Goal: Check status: Check status

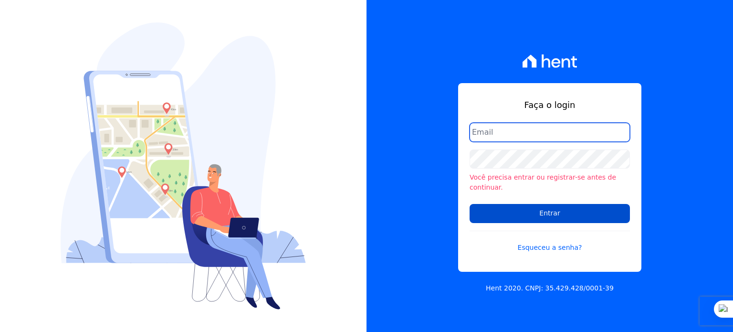
type input "rodrigo.villalva@grupozarin.com.br"
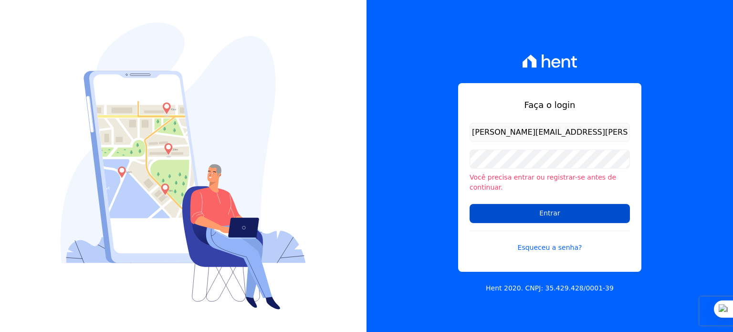
click at [535, 213] on input "Entrar" at bounding box center [550, 213] width 160 height 19
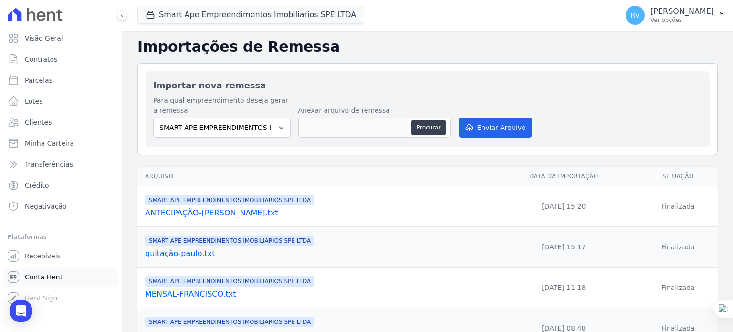
click at [36, 276] on span "Conta Hent" at bounding box center [44, 277] width 38 height 10
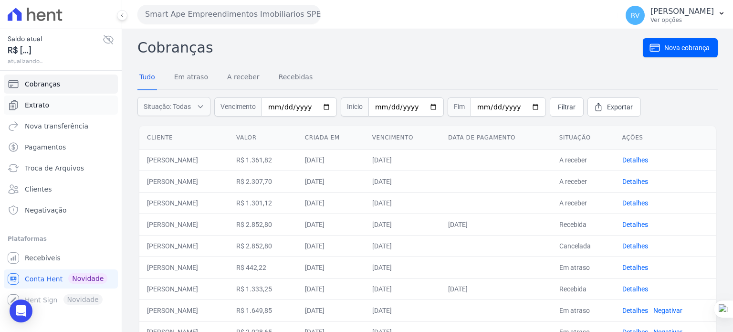
click at [42, 107] on span "Extrato" at bounding box center [37, 105] width 24 height 10
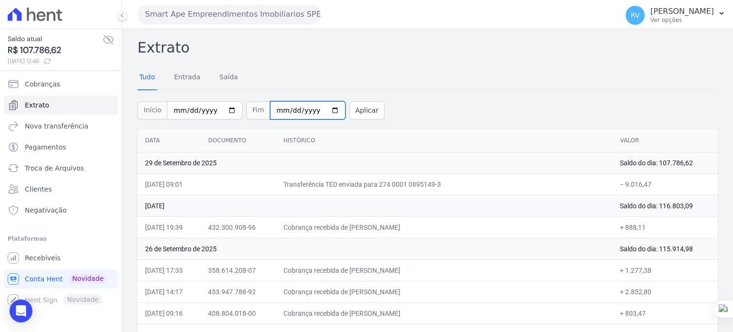
click at [322, 108] on input "2025-09-29" at bounding box center [307, 110] width 75 height 18
type input "[DATE]"
click at [180, 76] on link "Entrada" at bounding box center [187, 77] width 30 height 25
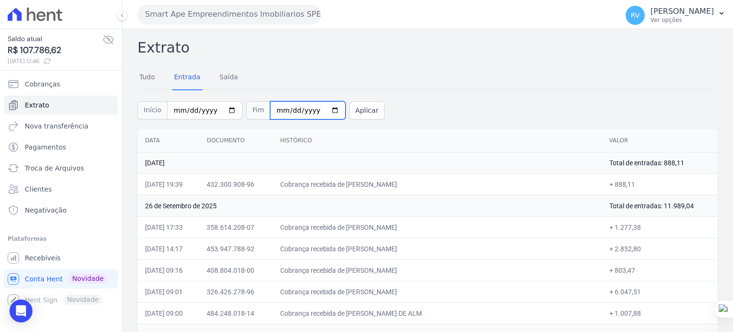
click at [320, 109] on input "2025-09-29" at bounding box center [307, 110] width 75 height 18
type input "[DATE]"
click at [349, 113] on button "Aplicar" at bounding box center [366, 110] width 35 height 18
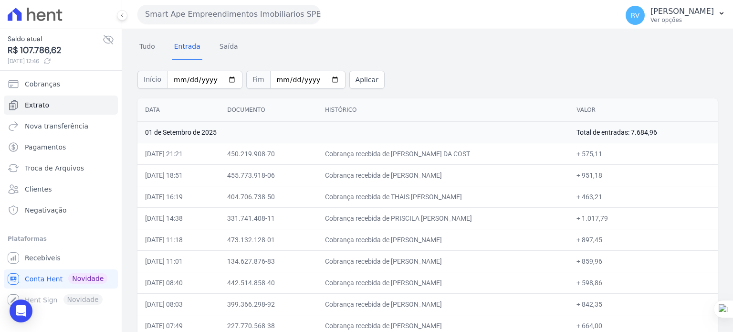
scroll to position [62, 0]
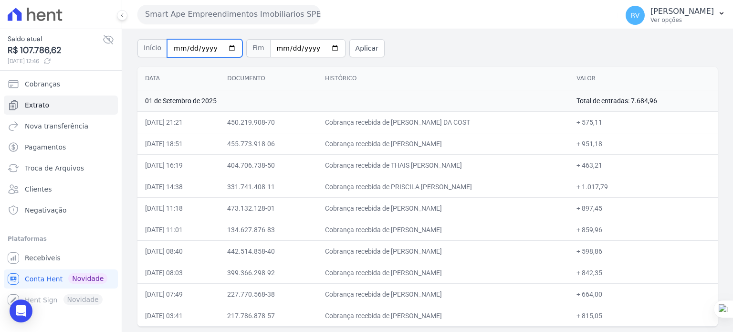
click at [224, 47] on input "2025-09-01" at bounding box center [204, 48] width 75 height 18
type input "2025-09-02"
click at [323, 46] on input "2025-09-01" at bounding box center [307, 48] width 75 height 18
type input "2025-09-02"
click at [349, 49] on button "Aplicar" at bounding box center [366, 48] width 35 height 18
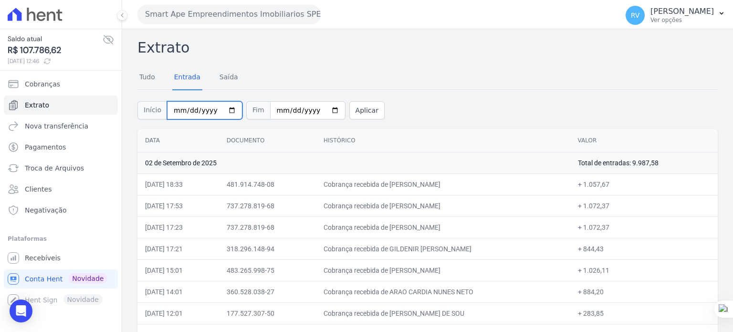
click at [224, 109] on input "[DATE]" at bounding box center [204, 110] width 75 height 18
type input "2025-09-03"
click at [320, 109] on input "2025-09-02" at bounding box center [307, 110] width 75 height 18
type input "2025-09-03"
click at [349, 107] on button "Aplicar" at bounding box center [366, 110] width 35 height 18
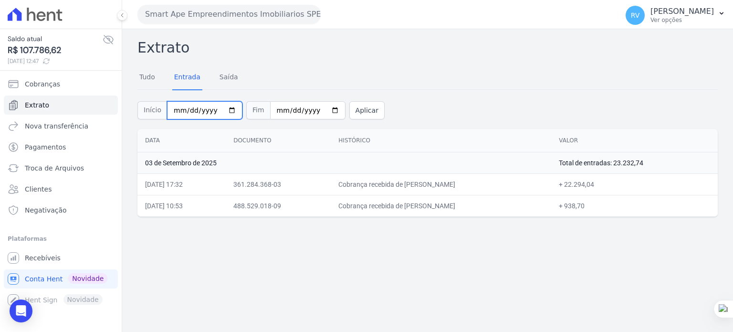
click at [226, 108] on input "2025-09-03" at bounding box center [204, 110] width 75 height 18
type input "[DATE]"
click at [321, 109] on input "2025-09-03" at bounding box center [307, 110] width 75 height 18
type input "[DATE]"
click at [349, 112] on button "Aplicar" at bounding box center [366, 110] width 35 height 18
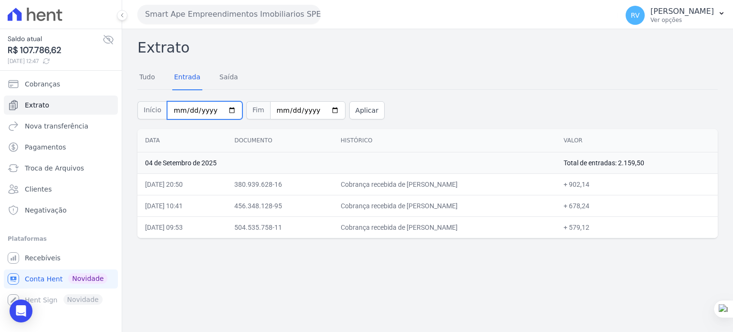
click at [227, 108] on input "[DATE]" at bounding box center [204, 110] width 75 height 18
type input "[DATE]"
click at [323, 110] on input "[DATE]" at bounding box center [307, 110] width 75 height 18
type input "[DATE]"
click at [353, 100] on div "Início [DATE] Fim [DATE] Aplicar" at bounding box center [427, 109] width 580 height 40
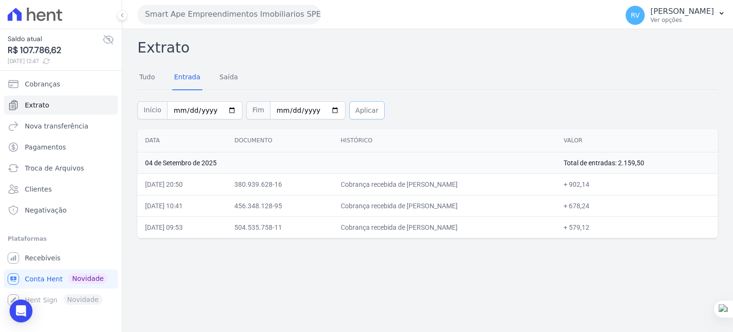
click at [350, 110] on button "Aplicar" at bounding box center [366, 110] width 35 height 18
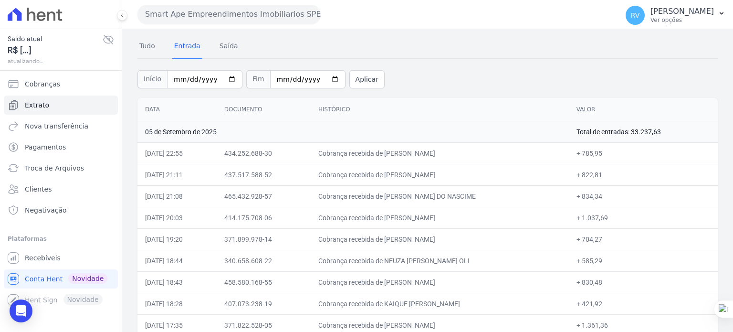
scroll to position [48, 0]
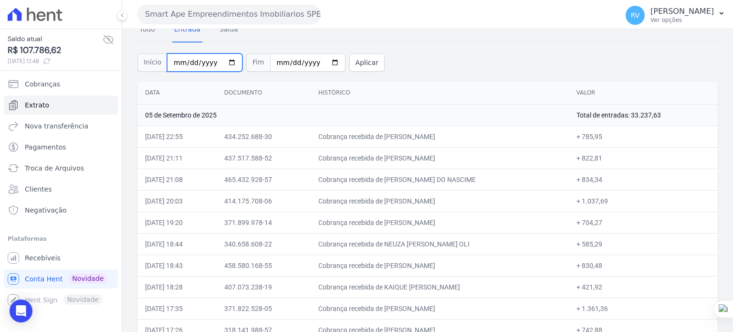
click at [224, 63] on input "[DATE]" at bounding box center [204, 62] width 75 height 18
type input "[DATE]"
click at [319, 61] on input "2025-09-05" at bounding box center [307, 62] width 75 height 18
type input "2025-09-06"
click at [349, 64] on button "Aplicar" at bounding box center [366, 62] width 35 height 18
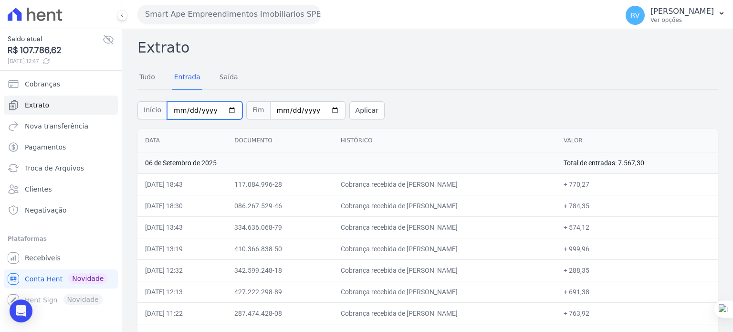
click at [222, 110] on input "[DATE]" at bounding box center [204, 110] width 75 height 18
type input "[DATE]"
click at [322, 109] on input "[DATE]" at bounding box center [307, 110] width 75 height 18
type input "[DATE]"
click at [349, 108] on button "Aplicar" at bounding box center [366, 110] width 35 height 18
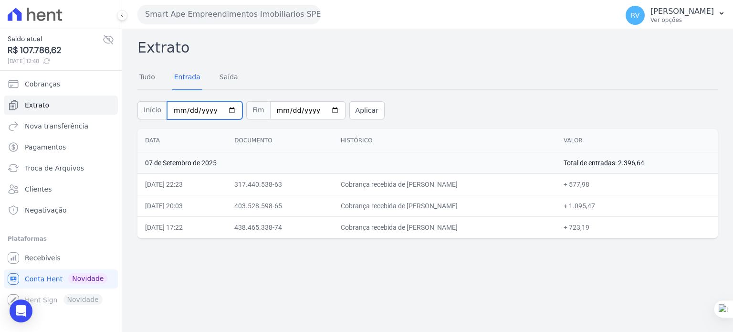
click at [223, 110] on input "[DATE]" at bounding box center [204, 110] width 75 height 18
type input "[DATE]"
click at [321, 110] on input "[DATE]" at bounding box center [307, 110] width 75 height 18
type input "[DATE]"
click at [359, 115] on button "Aplicar" at bounding box center [366, 110] width 35 height 18
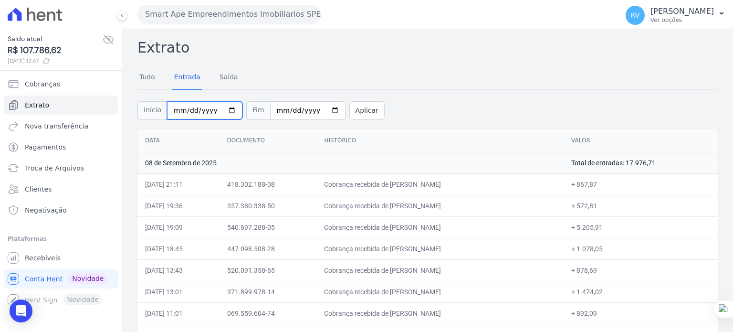
click at [223, 108] on input "2025-09-08" at bounding box center [204, 110] width 75 height 18
type input "2025-09-09"
click at [322, 113] on input "2025-09-08" at bounding box center [307, 110] width 75 height 18
type input "2025-09-09"
click at [362, 106] on button "Aplicar" at bounding box center [366, 110] width 35 height 18
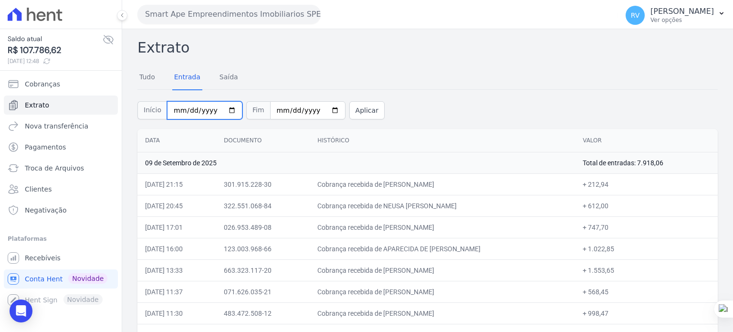
click at [229, 111] on input "2025-09-09" at bounding box center [204, 110] width 75 height 18
type input "2025-09-10"
click at [323, 110] on input "2025-09-09" at bounding box center [307, 110] width 75 height 18
type input "2025-09-10"
click at [361, 107] on button "Aplicar" at bounding box center [366, 110] width 35 height 18
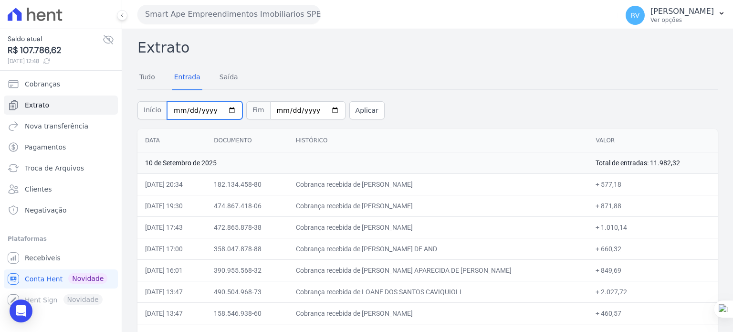
click at [221, 108] on input "[DATE]" at bounding box center [204, 110] width 75 height 18
type input "[DATE]"
click at [319, 111] on input "2025-09-10" at bounding box center [307, 110] width 75 height 18
type input "2025-09-11"
click at [357, 113] on button "Aplicar" at bounding box center [366, 110] width 35 height 18
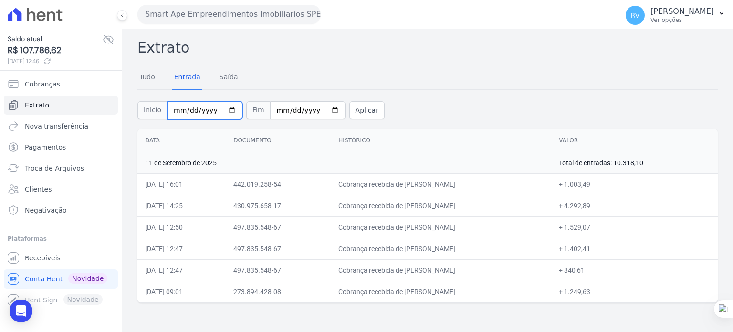
click at [224, 109] on input "[DATE]" at bounding box center [204, 110] width 75 height 18
type input "2025-09-12"
click at [320, 113] on input "[DATE]" at bounding box center [307, 110] width 75 height 18
type input "2025-09-12"
click at [356, 104] on button "Aplicar" at bounding box center [366, 110] width 35 height 18
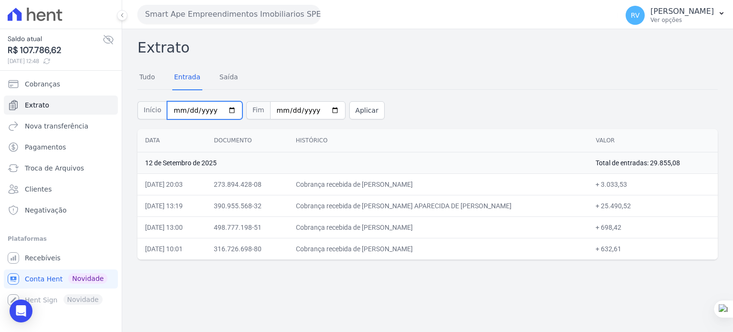
click at [226, 110] on input "[DATE]" at bounding box center [204, 110] width 75 height 18
type input "[DATE]"
click at [320, 112] on input "2025-09-12" at bounding box center [307, 110] width 75 height 18
type input "2025-09-13"
click at [355, 114] on button "Aplicar" at bounding box center [366, 110] width 35 height 18
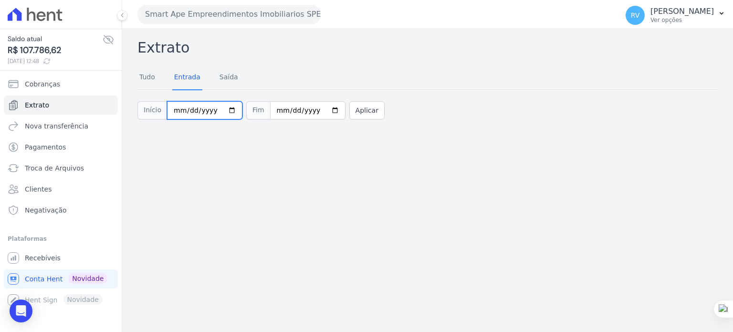
drag, startPoint x: 222, startPoint y: 112, endPoint x: 221, endPoint y: 117, distance: 5.0
click at [222, 112] on input "[DATE]" at bounding box center [204, 110] width 75 height 18
type input "[DATE]"
click at [323, 109] on input "[DATE]" at bounding box center [307, 110] width 75 height 18
type input "[DATE]"
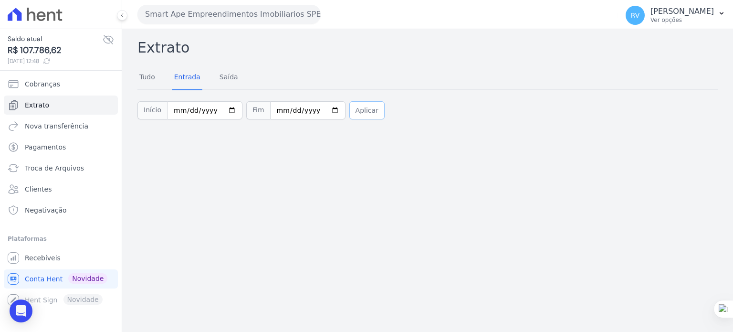
click at [359, 105] on button "Aplicar" at bounding box center [366, 110] width 35 height 18
click at [353, 115] on button "Aplicar" at bounding box center [366, 110] width 35 height 18
click at [223, 108] on input "[DATE]" at bounding box center [204, 110] width 75 height 18
type input "[DATE]"
click at [323, 110] on input "[DATE]" at bounding box center [307, 110] width 75 height 18
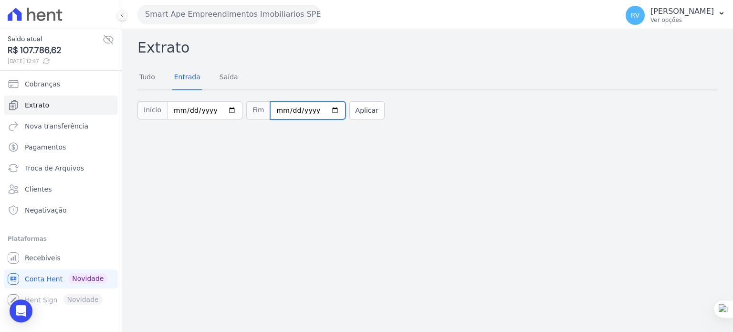
type input "[DATE]"
click at [355, 114] on button "Aplicar" at bounding box center [366, 110] width 35 height 18
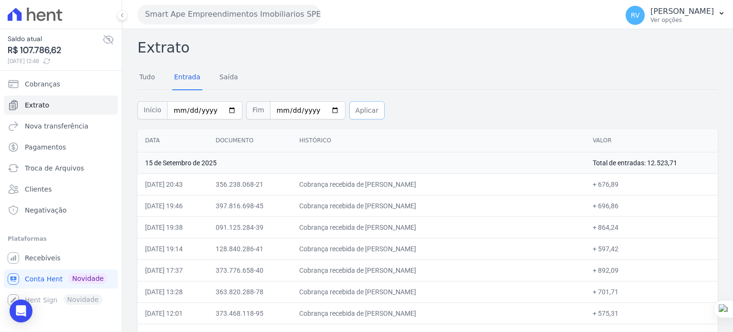
click at [363, 107] on button "Aplicar" at bounding box center [366, 110] width 35 height 18
click at [223, 110] on input "[DATE]" at bounding box center [204, 110] width 75 height 18
type input "[DATE]"
click at [323, 110] on input "[DATE]" at bounding box center [307, 110] width 75 height 18
type input "[DATE]"
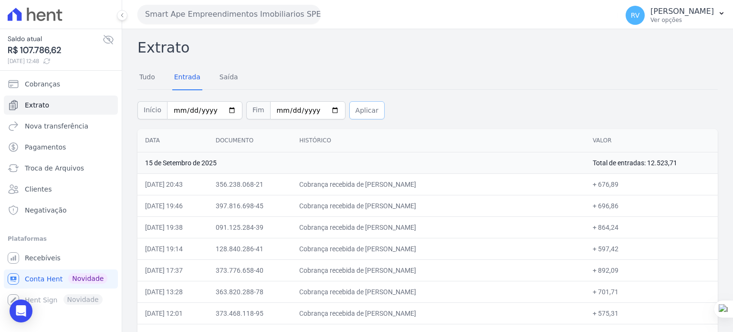
click at [357, 110] on button "Aplicar" at bounding box center [366, 110] width 35 height 18
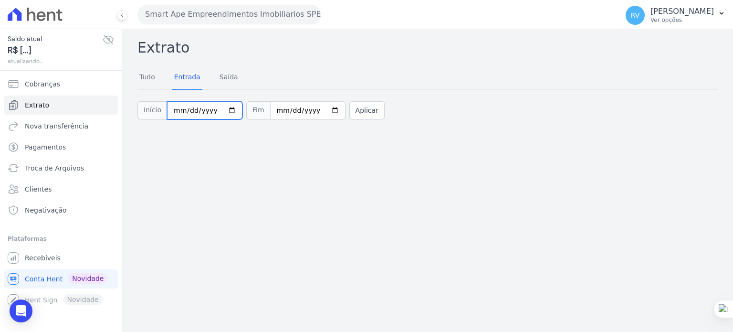
click at [223, 109] on input "2025-09-13" at bounding box center [204, 110] width 75 height 18
type input "2025-09-12"
click at [321, 105] on input "2025-09-13" at bounding box center [307, 110] width 75 height 18
type input "2025-09-12"
click at [349, 114] on button "Aplicar" at bounding box center [366, 110] width 35 height 18
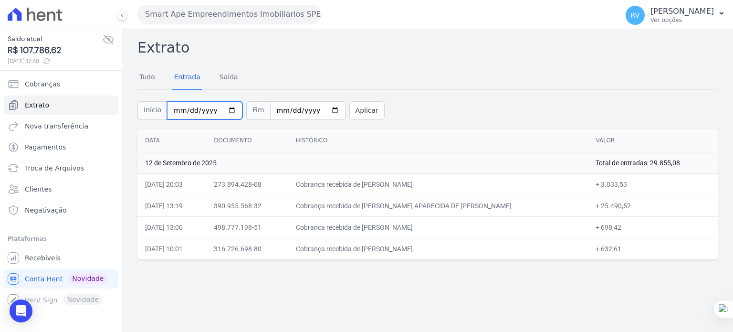
click at [227, 110] on input "[DATE]" at bounding box center [204, 110] width 75 height 18
type input "[DATE]"
click at [317, 108] on input "[DATE]" at bounding box center [307, 110] width 75 height 18
type input "[DATE]"
click at [352, 108] on button "Aplicar" at bounding box center [366, 110] width 35 height 18
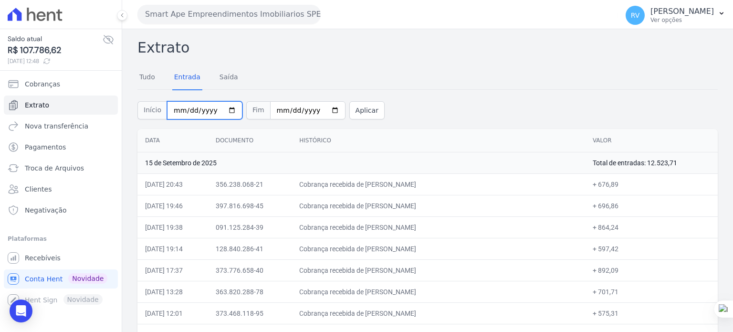
click at [223, 110] on input "2025-09-15" at bounding box center [204, 110] width 75 height 18
type input "2025-09-16"
click at [319, 109] on input "2025-09-15" at bounding box center [307, 110] width 75 height 18
type input "2025-09-16"
click at [352, 109] on button "Aplicar" at bounding box center [366, 110] width 35 height 18
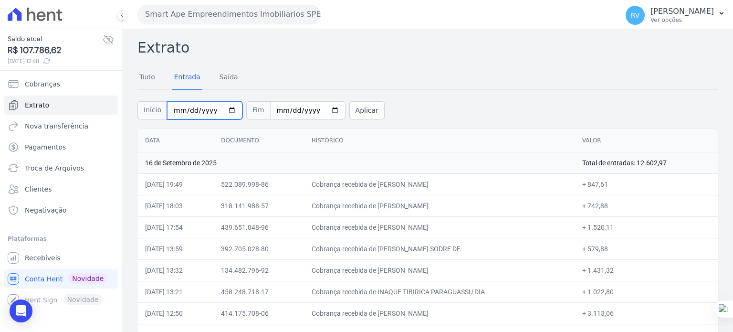
click at [221, 106] on input "[DATE]" at bounding box center [204, 110] width 75 height 18
type input "[DATE]"
click at [323, 108] on input "[DATE]" at bounding box center [307, 110] width 75 height 18
type input "[DATE]"
click at [349, 110] on button "Aplicar" at bounding box center [366, 110] width 35 height 18
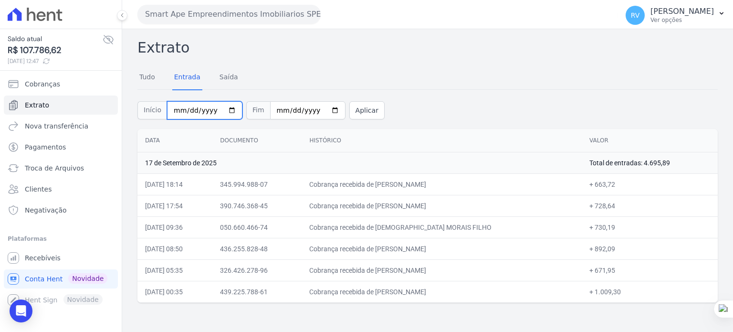
click at [225, 112] on input "2025-09-17" at bounding box center [204, 110] width 75 height 18
type input "[DATE]"
click at [324, 110] on input "2025-09-17" at bounding box center [307, 110] width 75 height 18
type input "2025-09-18"
click at [354, 112] on button "Aplicar" at bounding box center [366, 110] width 35 height 18
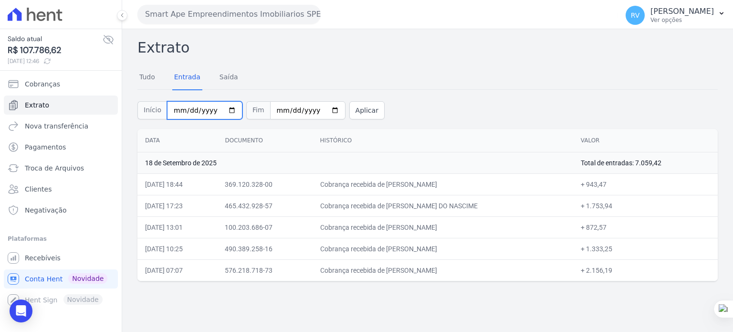
click at [221, 109] on input "[DATE]" at bounding box center [204, 110] width 75 height 18
type input "[DATE]"
click at [322, 107] on input "[DATE]" at bounding box center [307, 110] width 75 height 18
type input "[DATE]"
click at [350, 119] on div "Início 2025-09-19 Fim 2025-09-19 Aplicar" at bounding box center [427, 109] width 580 height 40
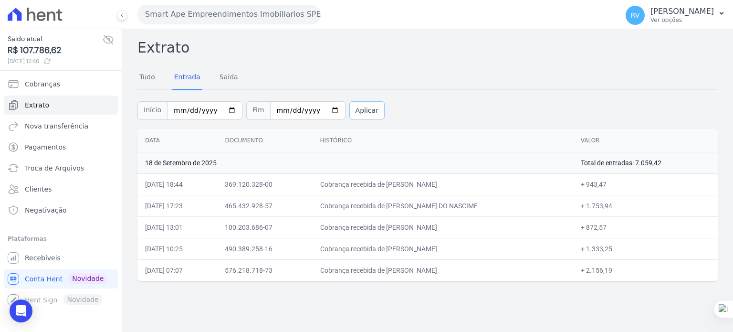
click at [352, 108] on button "Aplicar" at bounding box center [366, 110] width 35 height 18
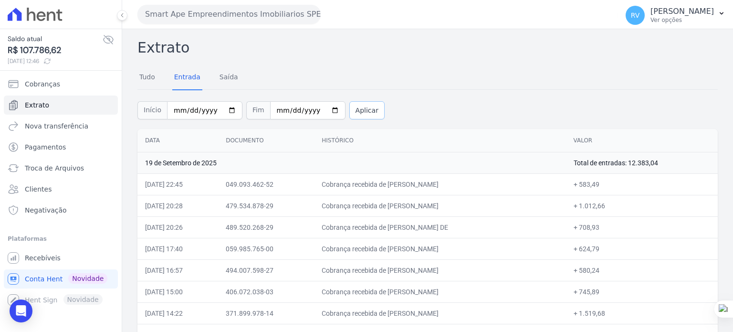
drag, startPoint x: 340, startPoint y: 108, endPoint x: 346, endPoint y: 108, distance: 5.7
click at [349, 108] on button "Aplicar" at bounding box center [366, 110] width 35 height 18
click at [224, 107] on input "[DATE]" at bounding box center [204, 110] width 75 height 18
type input "[DATE]"
click at [319, 108] on input "[DATE]" at bounding box center [307, 110] width 75 height 18
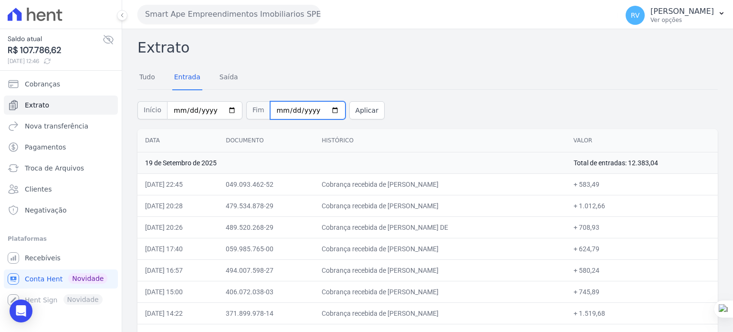
type input "[DATE]"
click at [350, 114] on button "Aplicar" at bounding box center [366, 110] width 35 height 18
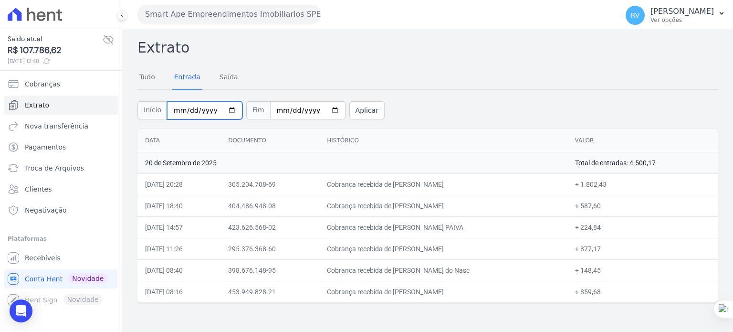
click at [223, 111] on input "[DATE]" at bounding box center [204, 110] width 75 height 18
type input "[DATE]"
drag, startPoint x: 322, startPoint y: 110, endPoint x: 320, endPoint y: 117, distance: 7.1
click at [323, 110] on input "2025-09-20" at bounding box center [307, 110] width 75 height 18
type input "2025-09-21"
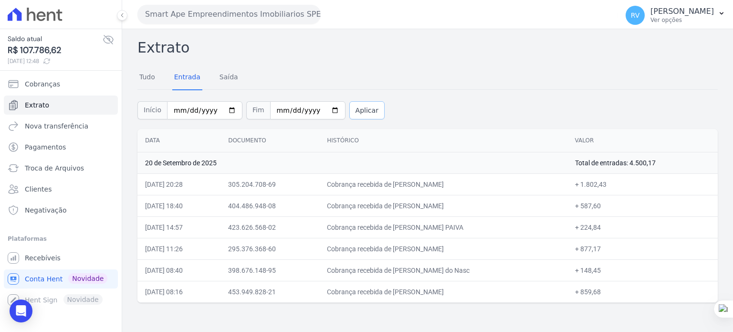
drag, startPoint x: 355, startPoint y: 103, endPoint x: 348, endPoint y: 112, distance: 11.9
click at [355, 103] on button "Aplicar" at bounding box center [366, 110] width 35 height 18
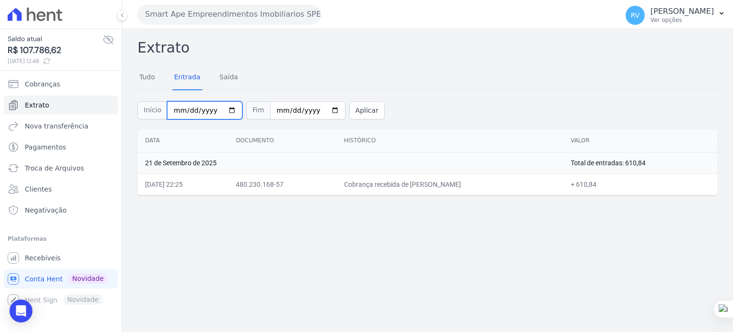
click at [227, 108] on input "[DATE]" at bounding box center [204, 110] width 75 height 18
type input "2025-09-22"
click at [322, 108] on input "[DATE]" at bounding box center [307, 110] width 75 height 18
type input "2025-09-22"
click at [350, 108] on button "Aplicar" at bounding box center [366, 110] width 35 height 18
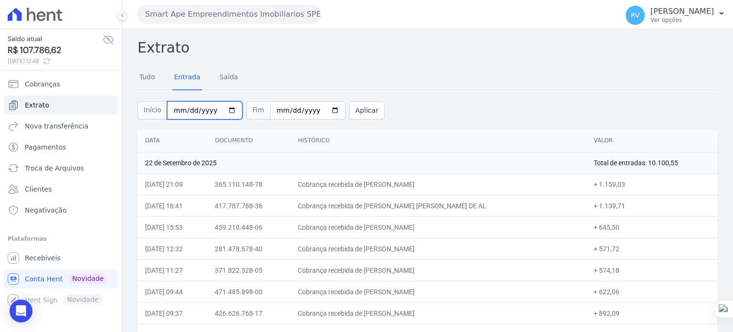
click at [224, 109] on input "[DATE]" at bounding box center [204, 110] width 75 height 18
type input "[DATE]"
click at [322, 110] on input "[DATE]" at bounding box center [307, 110] width 75 height 18
type input "[DATE]"
click at [352, 108] on button "Aplicar" at bounding box center [366, 110] width 35 height 18
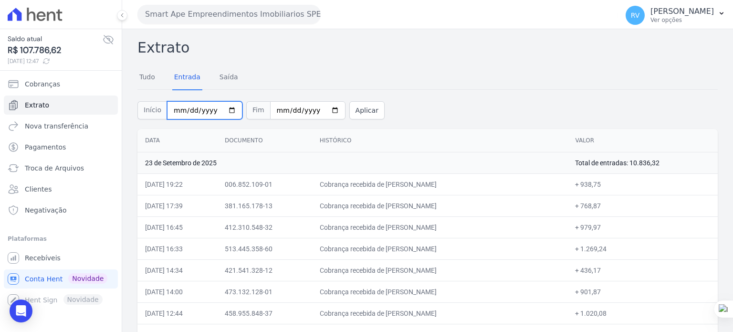
click at [223, 108] on input "2025-09-23" at bounding box center [204, 110] width 75 height 18
type input "[DATE]"
click at [320, 108] on input "2025-09-23" at bounding box center [307, 110] width 75 height 18
type input "[DATE]"
click at [352, 113] on button "Aplicar" at bounding box center [366, 110] width 35 height 18
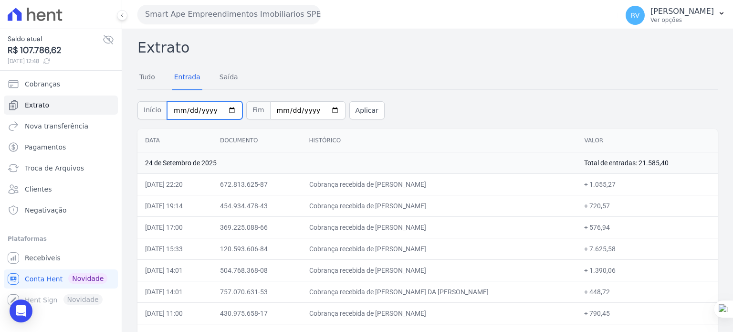
click at [223, 109] on input "[DATE]" at bounding box center [204, 110] width 75 height 18
type input "[DATE]"
click at [323, 109] on input "[DATE]" at bounding box center [307, 110] width 75 height 18
type input "[DATE]"
click at [353, 114] on button "Aplicar" at bounding box center [366, 110] width 35 height 18
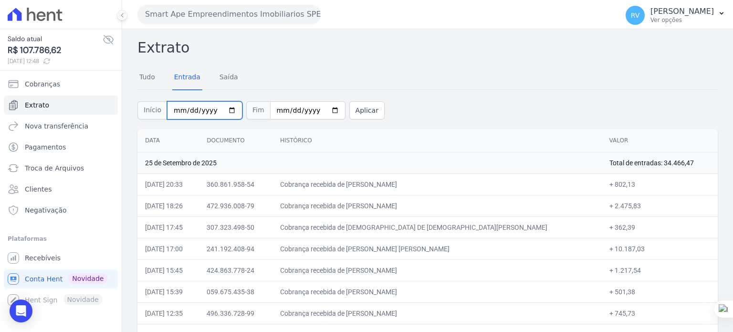
click at [226, 107] on input "[DATE]" at bounding box center [204, 110] width 75 height 18
type input "[DATE]"
click at [323, 110] on input "[DATE]" at bounding box center [307, 110] width 75 height 18
type input "[DATE]"
click at [353, 108] on button "Aplicar" at bounding box center [366, 110] width 35 height 18
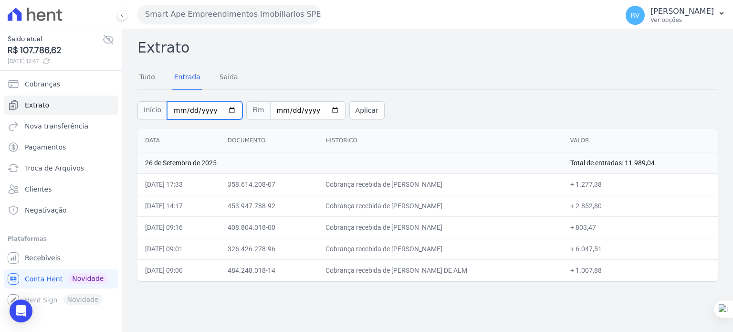
click at [223, 108] on input "[DATE]" at bounding box center [204, 110] width 75 height 18
type input "[DATE]"
click at [324, 106] on input "[DATE]" at bounding box center [307, 110] width 75 height 18
type input "[DATE]"
click at [355, 114] on button "Aplicar" at bounding box center [366, 110] width 35 height 18
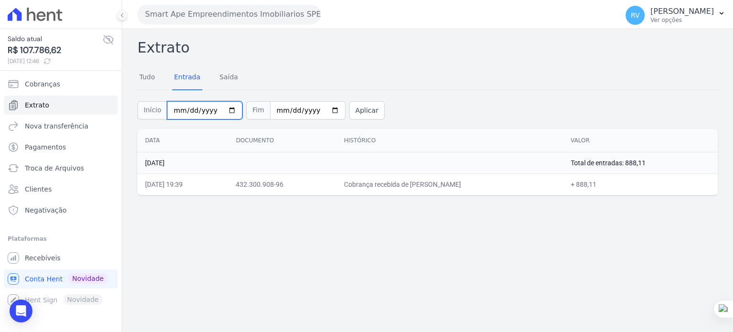
drag, startPoint x: 227, startPoint y: 109, endPoint x: 226, endPoint y: 118, distance: 9.1
click at [227, 109] on input "[DATE]" at bounding box center [204, 110] width 75 height 18
type input "[DATE]"
click at [321, 110] on input "2025-09-27" at bounding box center [307, 110] width 75 height 18
type input "[DATE]"
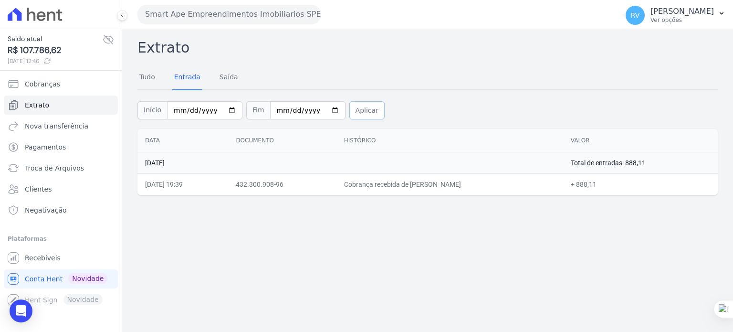
click at [357, 111] on button "Aplicar" at bounding box center [366, 110] width 35 height 18
